Goal: Information Seeking & Learning: Learn about a topic

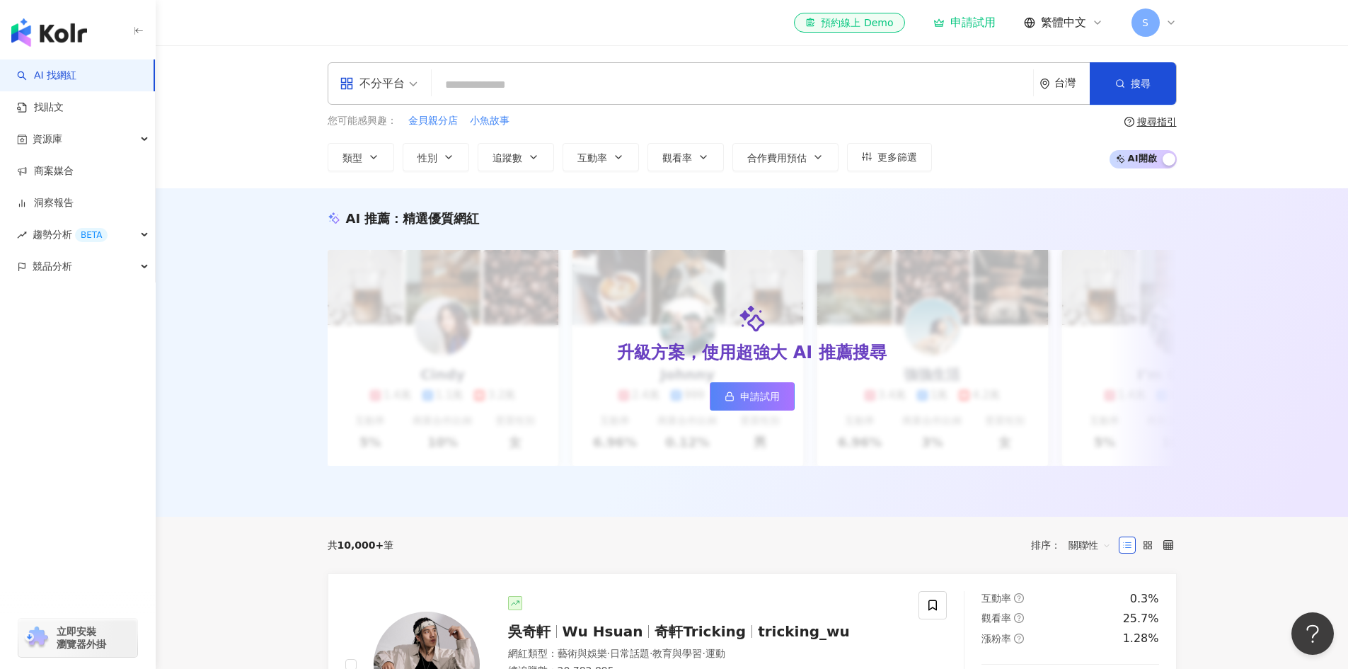
click at [496, 81] on input "search" at bounding box center [732, 84] width 590 height 27
type input "********"
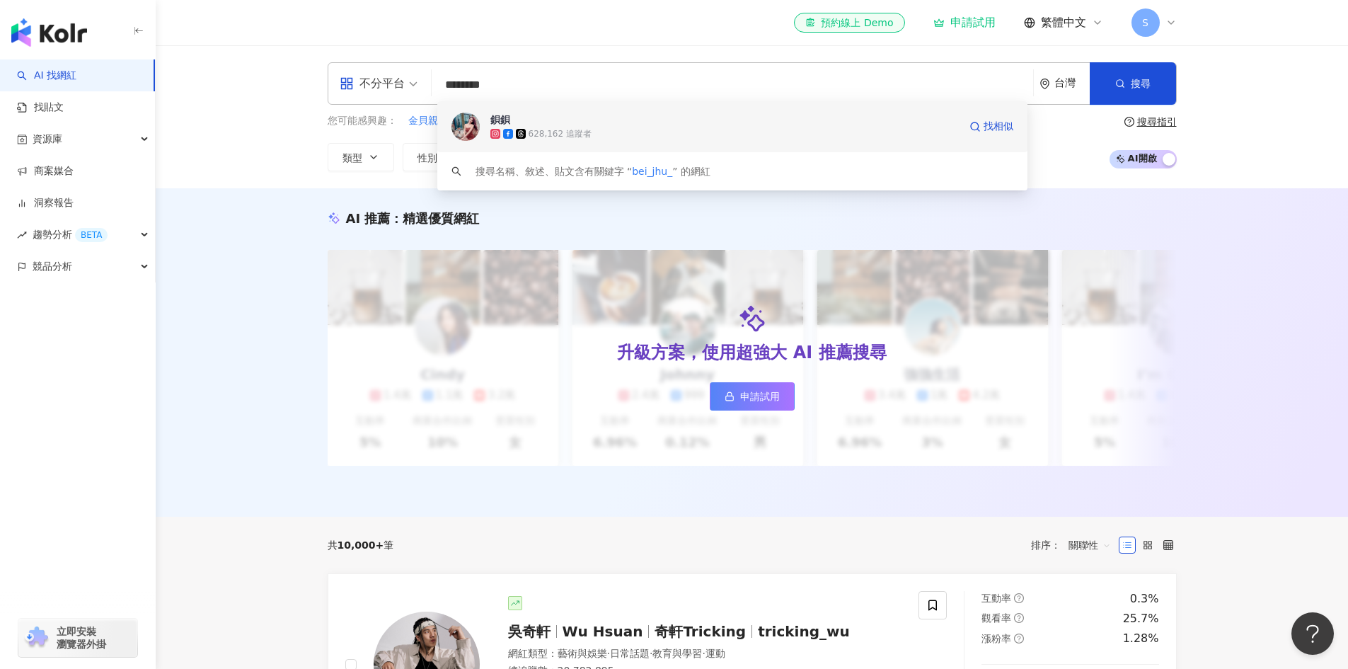
click at [546, 122] on span "鋇鋇" at bounding box center [724, 119] width 468 height 14
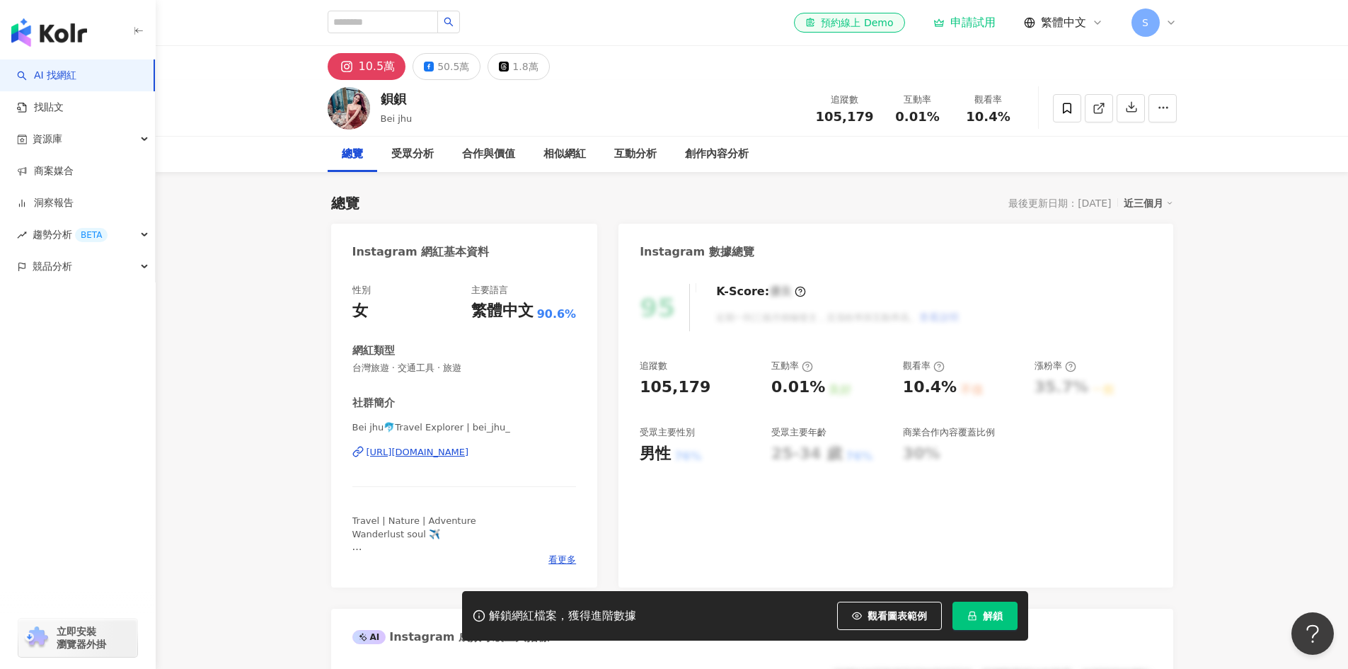
click at [1231, 594] on div "解鎖網紅檔案，獲得進階數據 觀看圖表範例 解鎖" at bounding box center [674, 616] width 1348 height 50
